Goal: Information Seeking & Learning: Check status

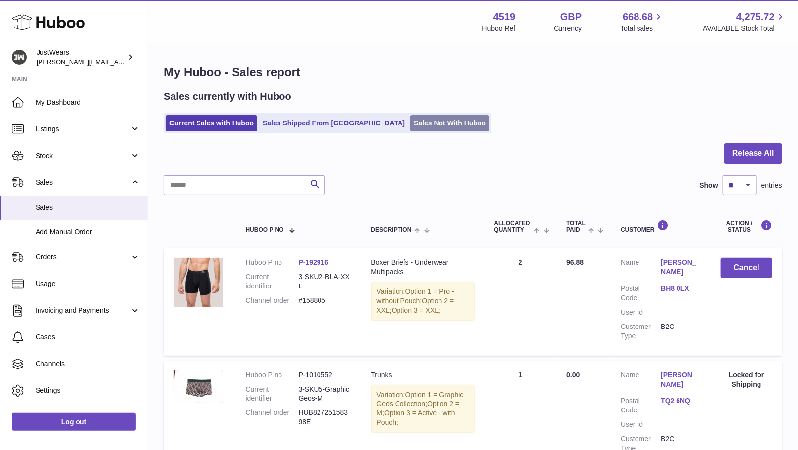
click at [411, 126] on link "Sales Not With Huboo" at bounding box center [450, 123] width 79 height 16
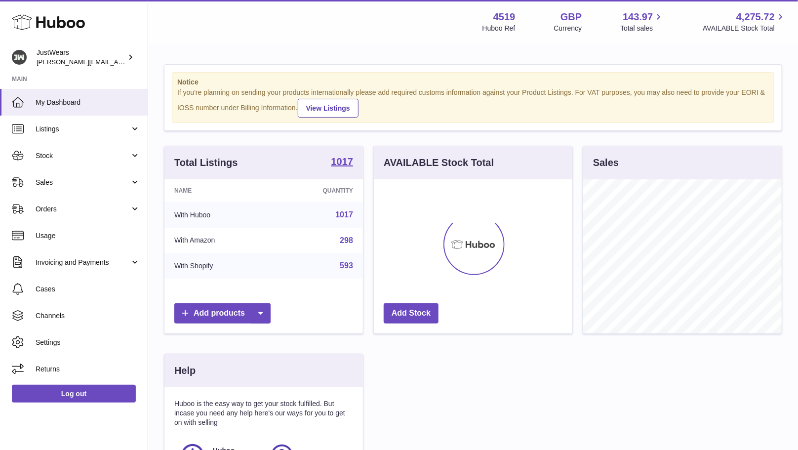
scroll to position [154, 198]
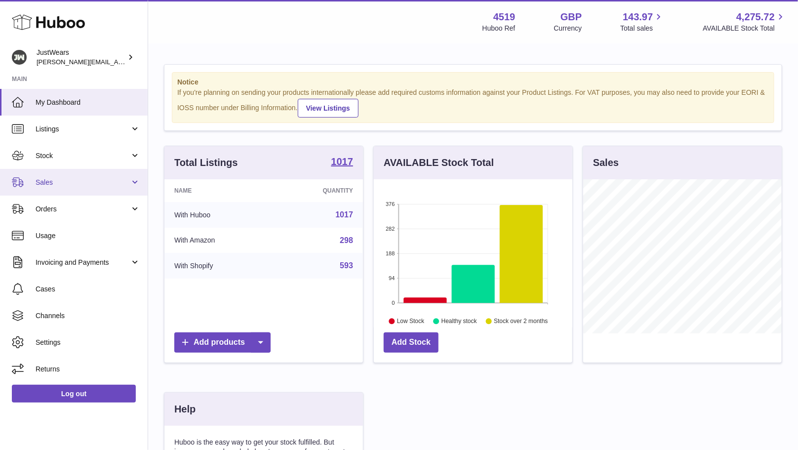
click at [76, 180] on span "Sales" at bounding box center [83, 182] width 94 height 9
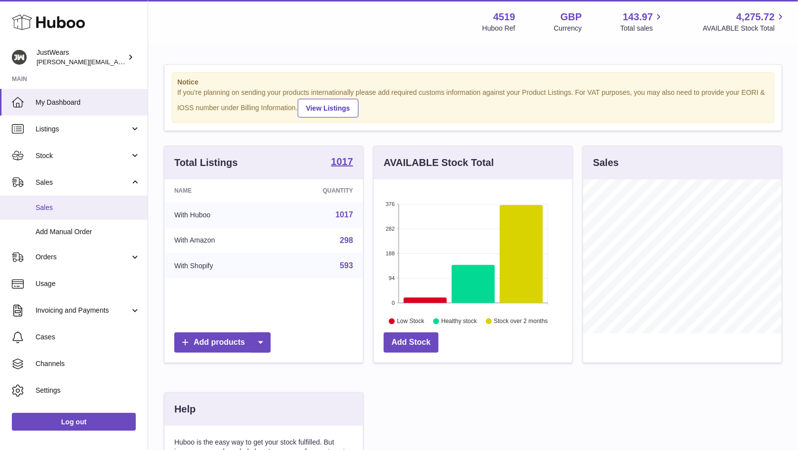
click at [77, 211] on link "Sales" at bounding box center [74, 208] width 148 height 24
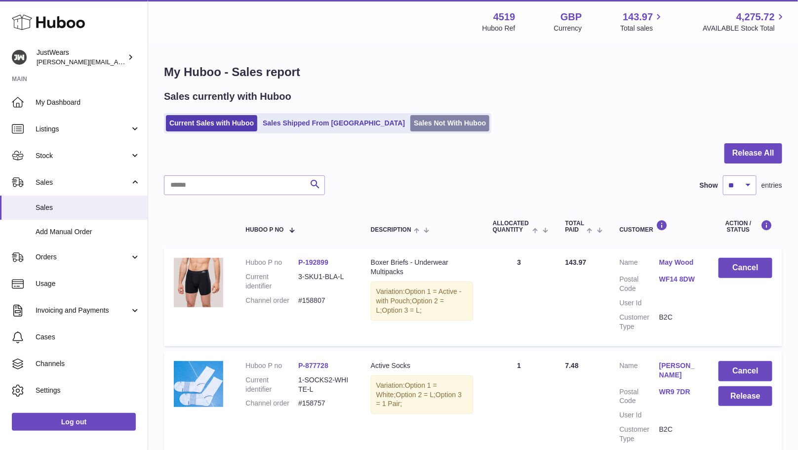
click at [411, 126] on link "Sales Not With Huboo" at bounding box center [450, 123] width 79 height 16
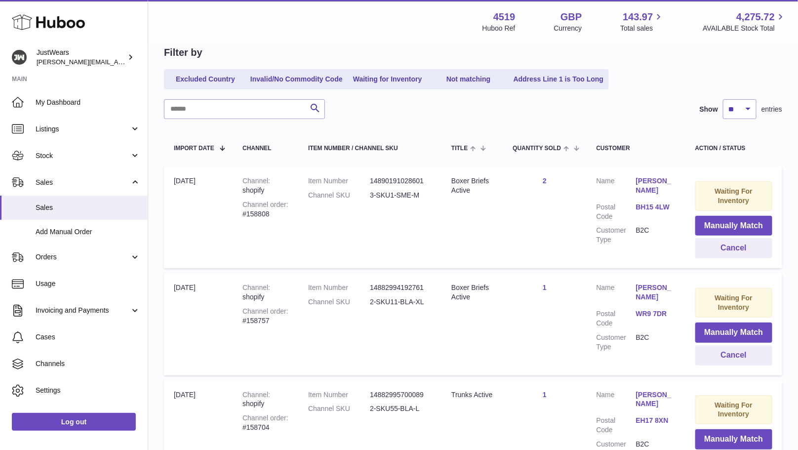
scroll to position [124, 0]
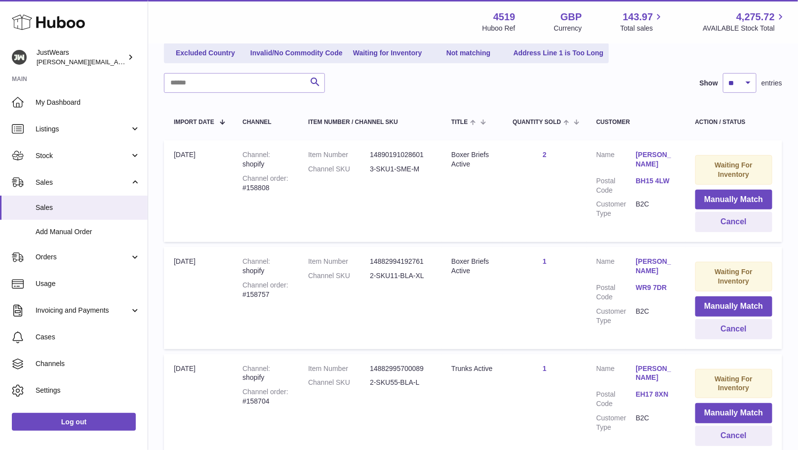
click at [666, 172] on dl "Customer Name Susan Curran Postal Code BH15 4LW Customer Type B2C" at bounding box center [636, 186] width 79 height 73
click at [661, 182] on link "BH15 4LW" at bounding box center [656, 180] width 40 height 9
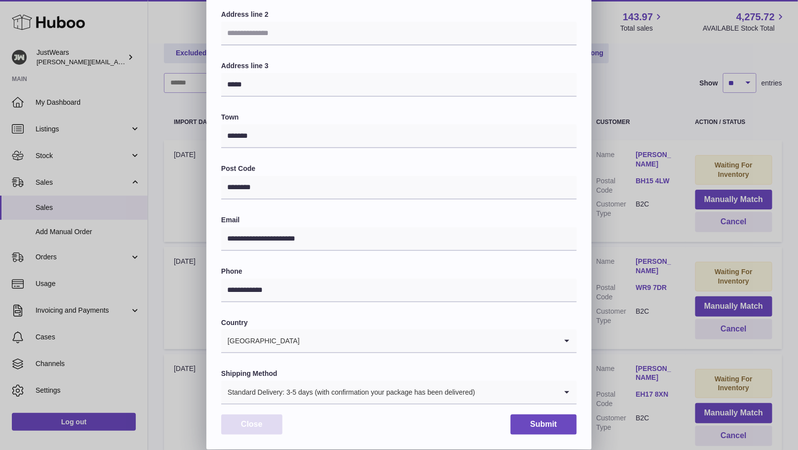
scroll to position [143, 0]
click at [262, 426] on button "Close" at bounding box center [251, 425] width 61 height 20
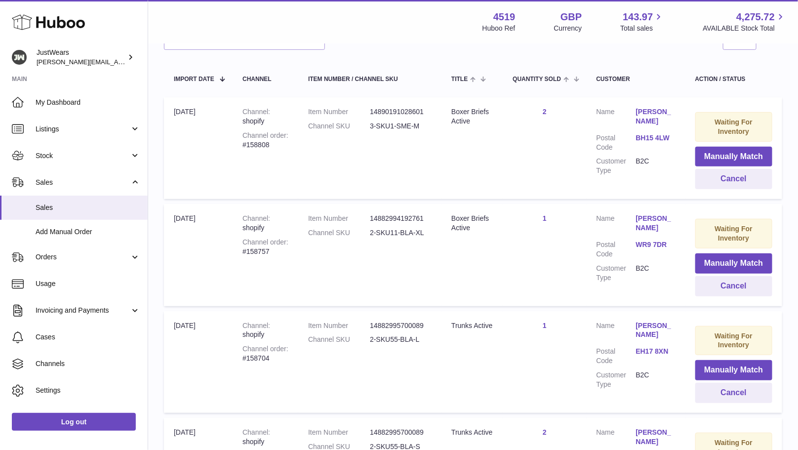
scroll to position [169, 0]
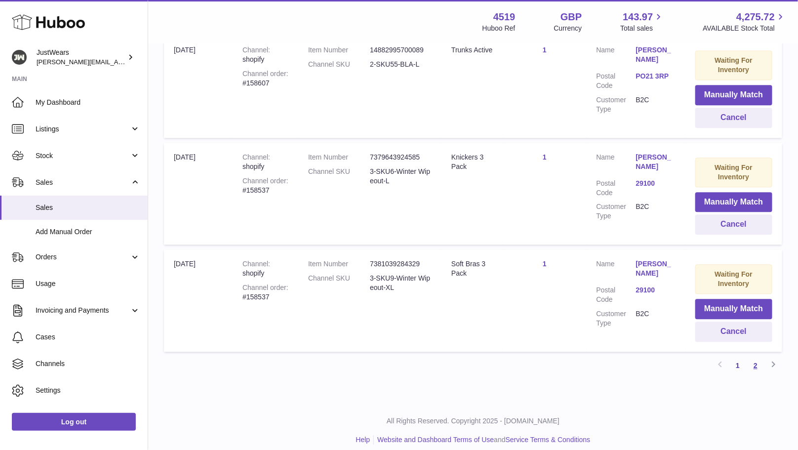
click at [760, 357] on link "2" at bounding box center [756, 366] width 18 height 18
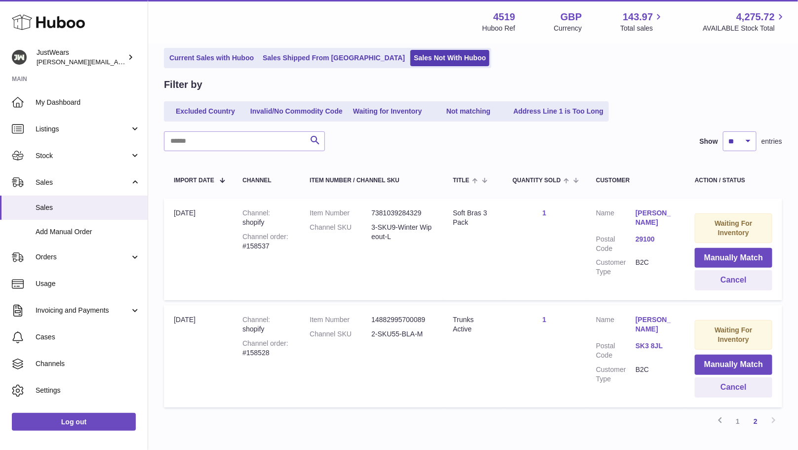
scroll to position [69, 0]
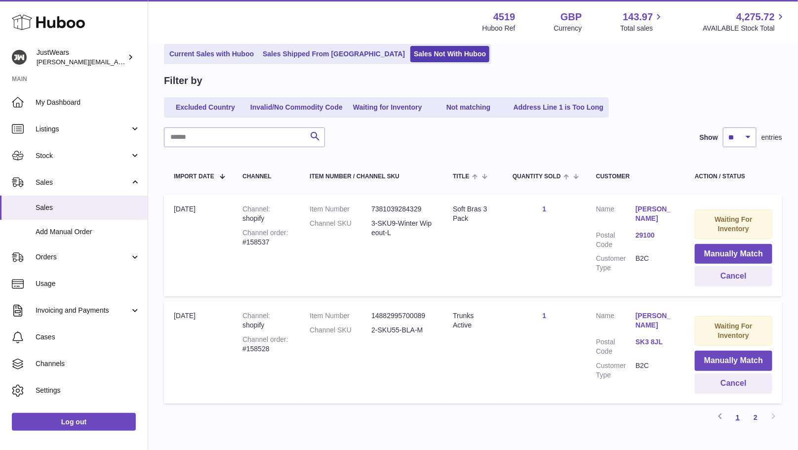
click at [742, 413] on link "1" at bounding box center [738, 418] width 18 height 18
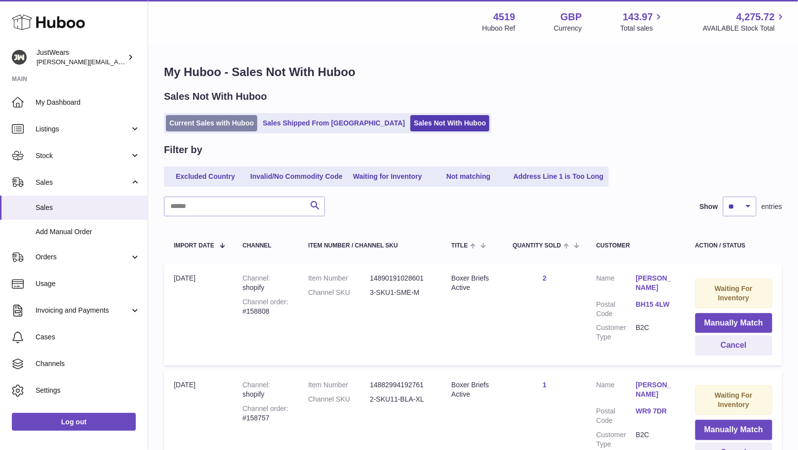
click at [221, 120] on link "Current Sales with Huboo" at bounding box center [211, 123] width 91 height 16
